Goal: Obtain resource: Obtain resource

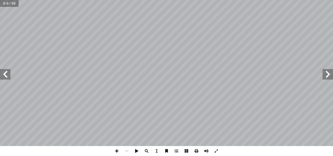
click at [5, 76] on span at bounding box center [5, 74] width 10 height 10
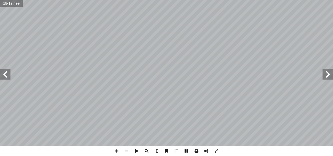
click at [329, 76] on span at bounding box center [328, 74] width 10 height 10
click at [6, 74] on span at bounding box center [5, 74] width 10 height 10
click at [7, 77] on span at bounding box center [5, 74] width 10 height 10
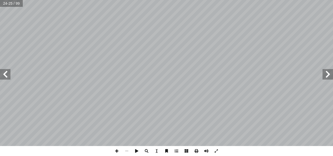
click at [7, 77] on span at bounding box center [5, 74] width 10 height 10
click at [196, 152] on span at bounding box center [196, 151] width 10 height 10
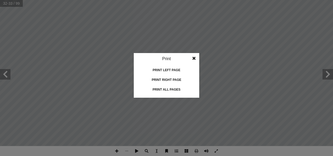
click at [169, 90] on div "Print all pages" at bounding box center [166, 89] width 52 height 8
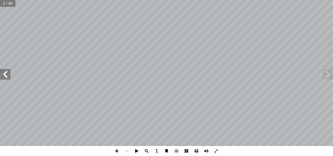
click at [4, 73] on span at bounding box center [5, 74] width 10 height 10
click at [7, 75] on span at bounding box center [5, 74] width 10 height 10
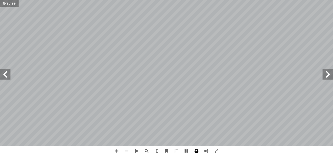
click at [197, 150] on span at bounding box center [196, 151] width 10 height 10
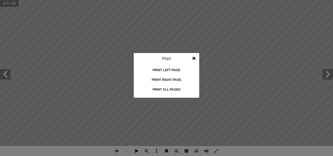
click at [175, 69] on div "Print left page" at bounding box center [166, 70] width 52 height 8
click at [167, 79] on div "Print right page" at bounding box center [166, 79] width 52 height 8
